Goal: Transaction & Acquisition: Purchase product/service

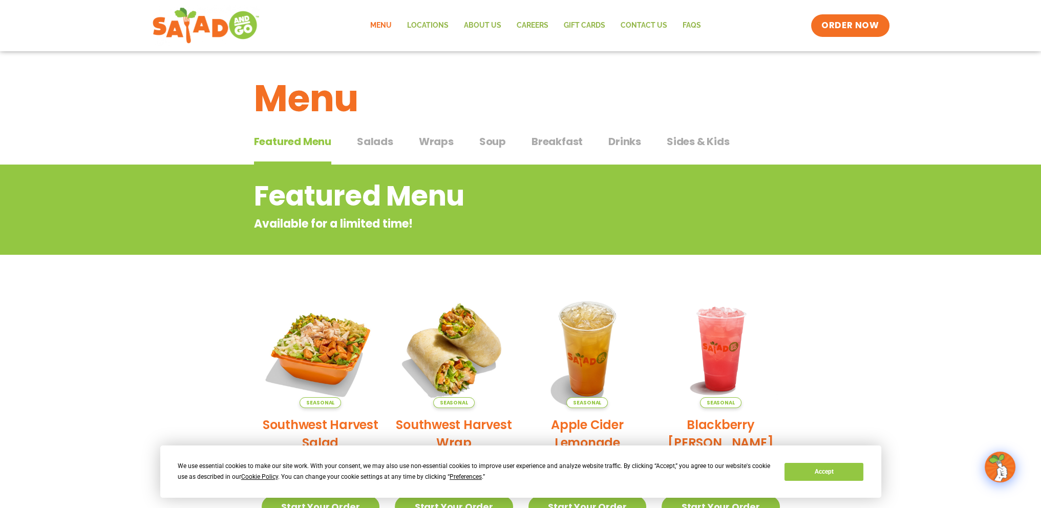
click at [375, 136] on span "Salads" at bounding box center [375, 141] width 36 height 15
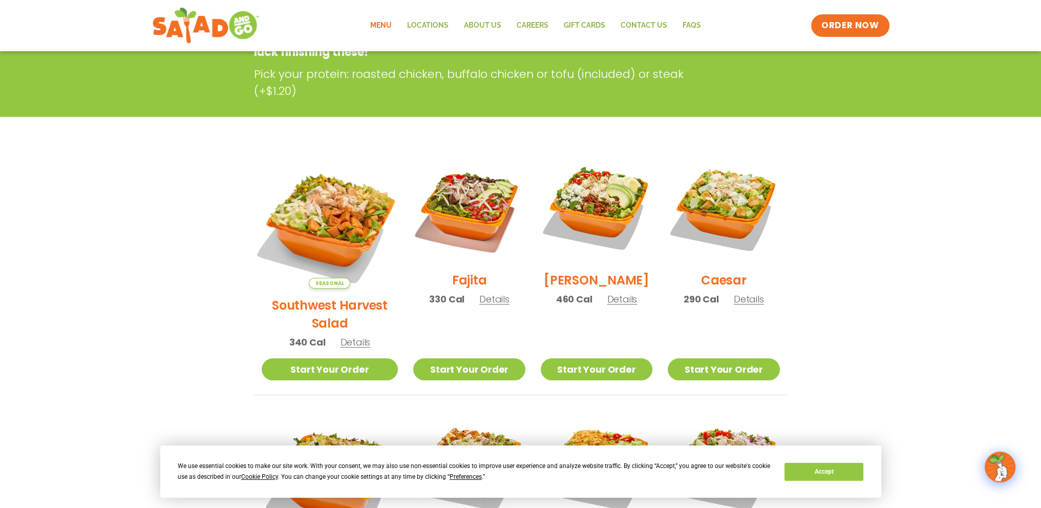
scroll to position [205, 0]
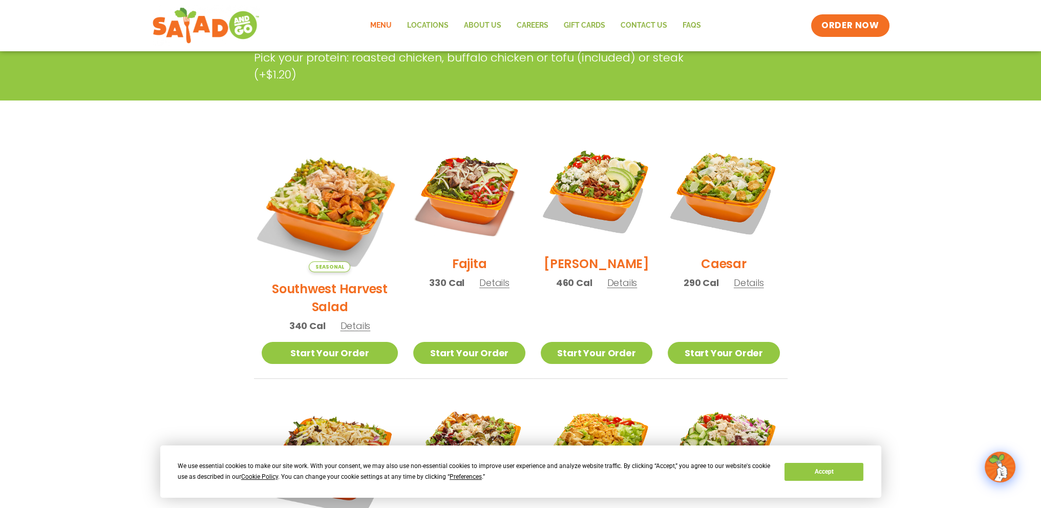
click at [329, 204] on img at bounding box center [329, 203] width 160 height 160
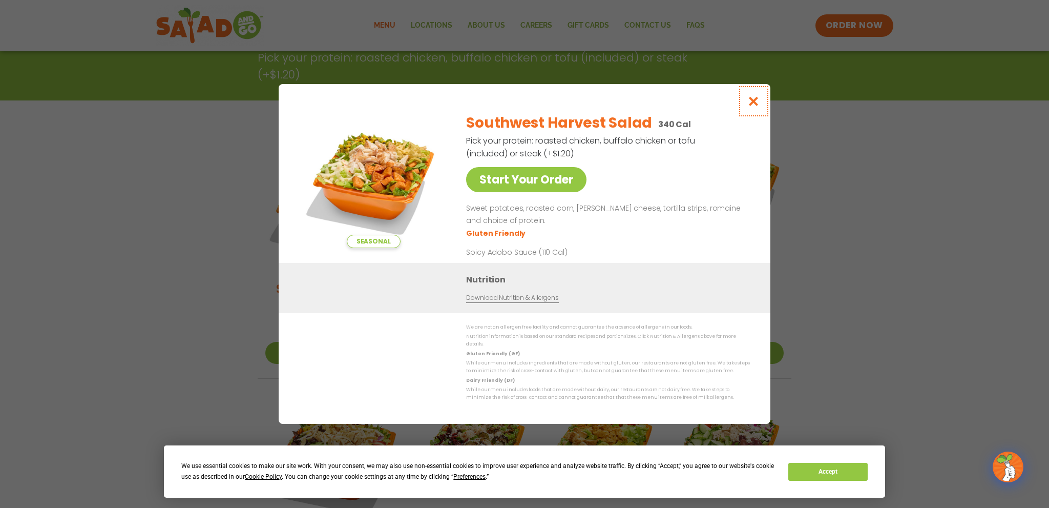
click at [752, 98] on icon "Close modal" at bounding box center [753, 101] width 13 height 11
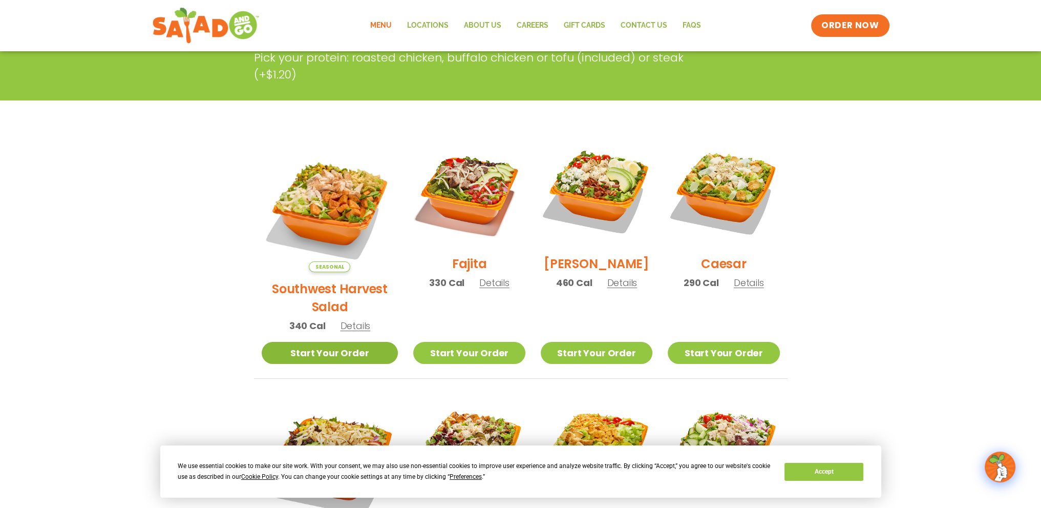
click at [333, 342] on link "Start Your Order" at bounding box center [330, 353] width 137 height 22
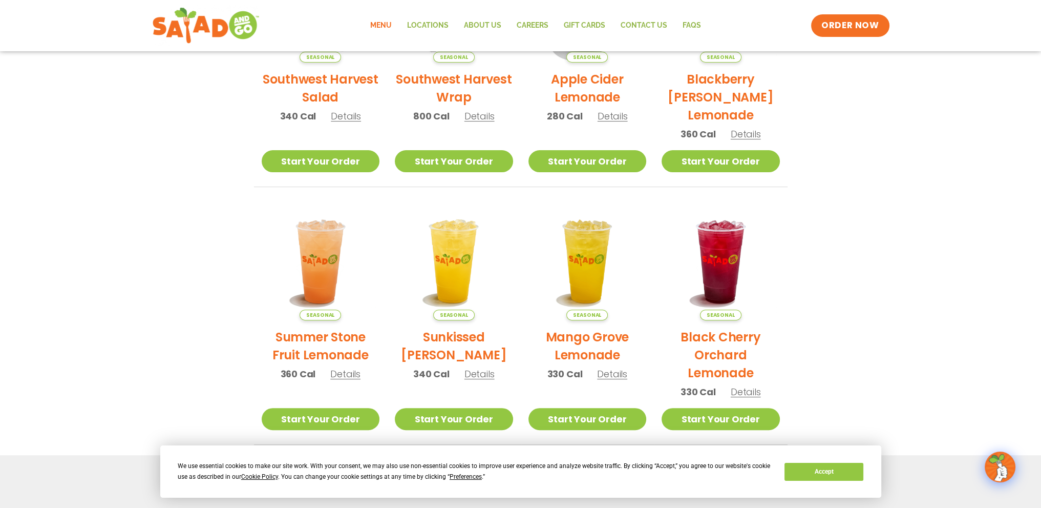
scroll to position [359, 0]
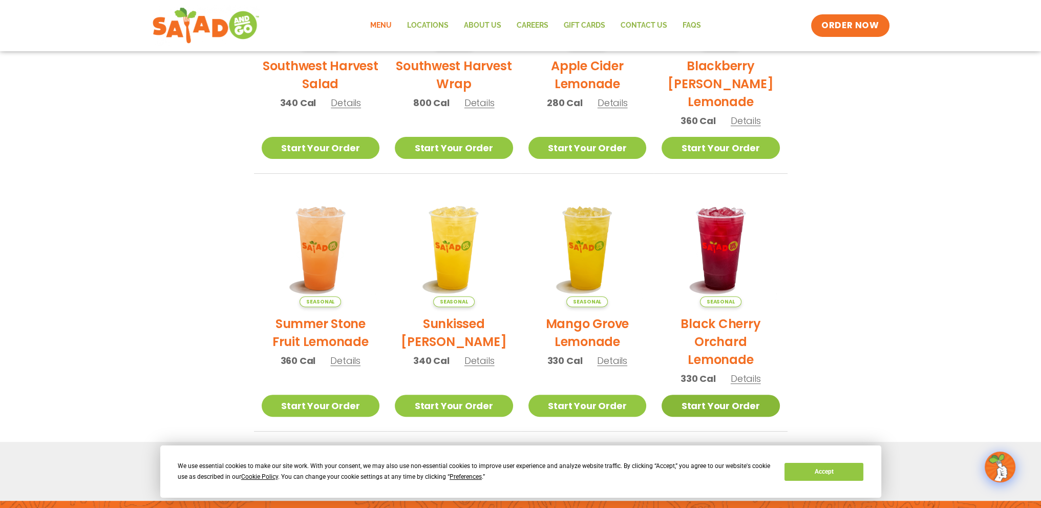
click at [729, 408] on link "Start Your Order" at bounding box center [721, 405] width 118 height 22
